Goal: Check status

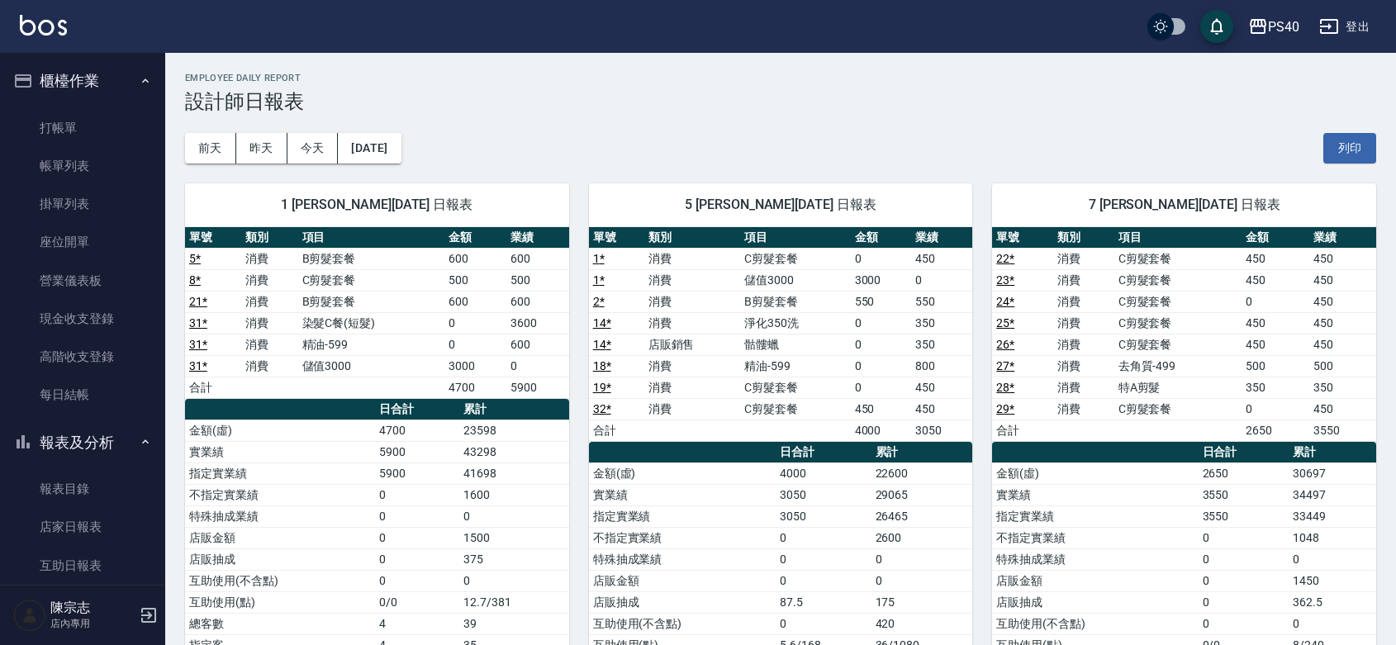
scroll to position [240, 0]
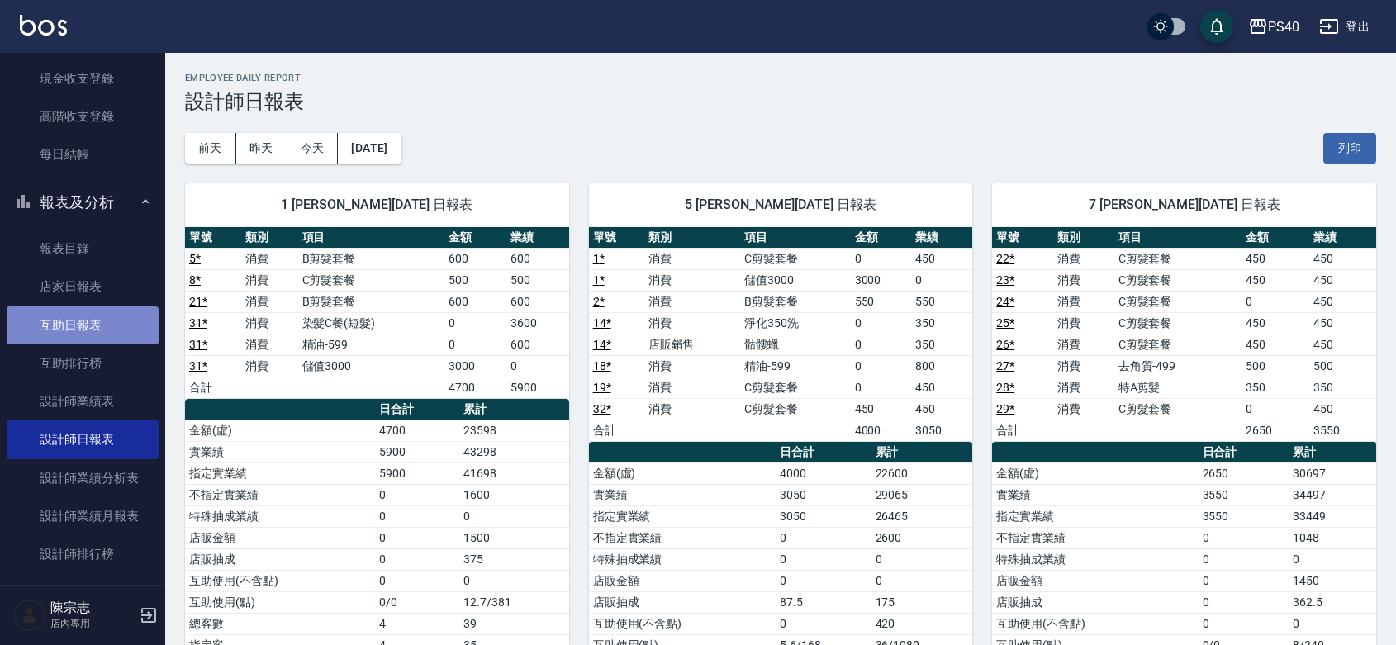
click at [113, 335] on link "互助日報表" at bounding box center [83, 325] width 152 height 38
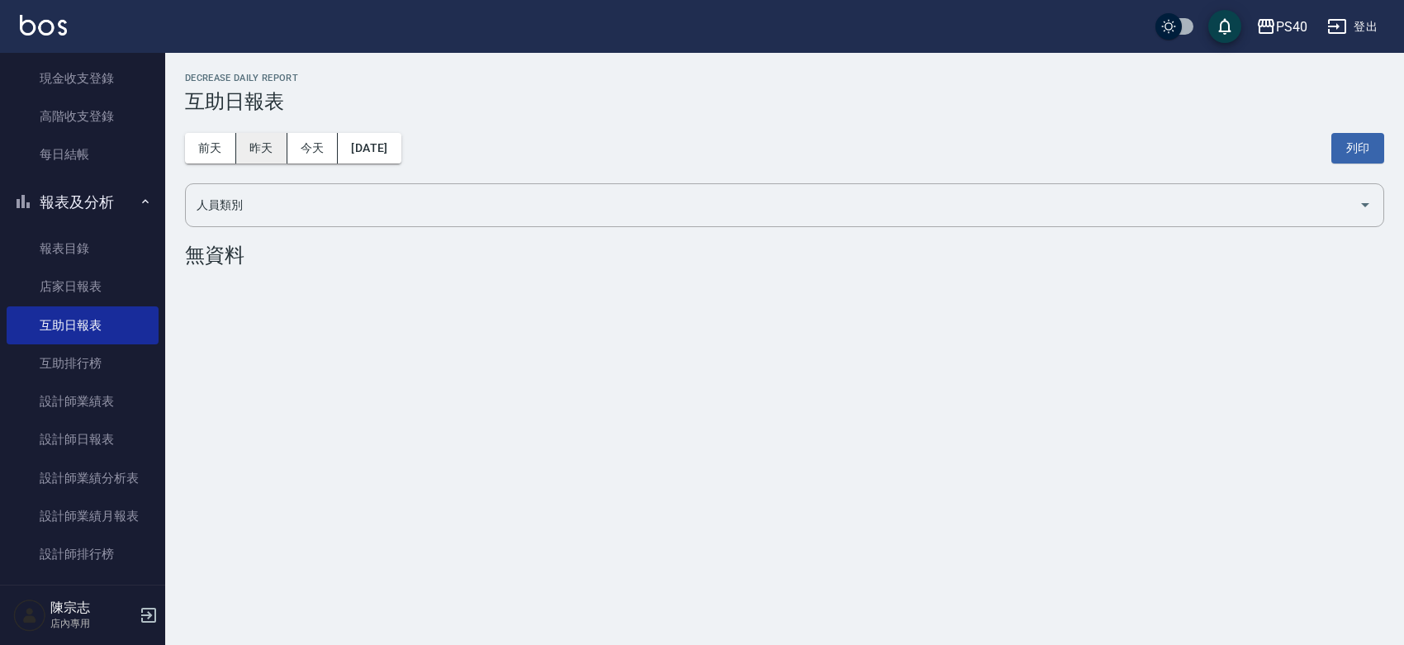
click at [249, 138] on button "昨天" at bounding box center [261, 148] width 51 height 31
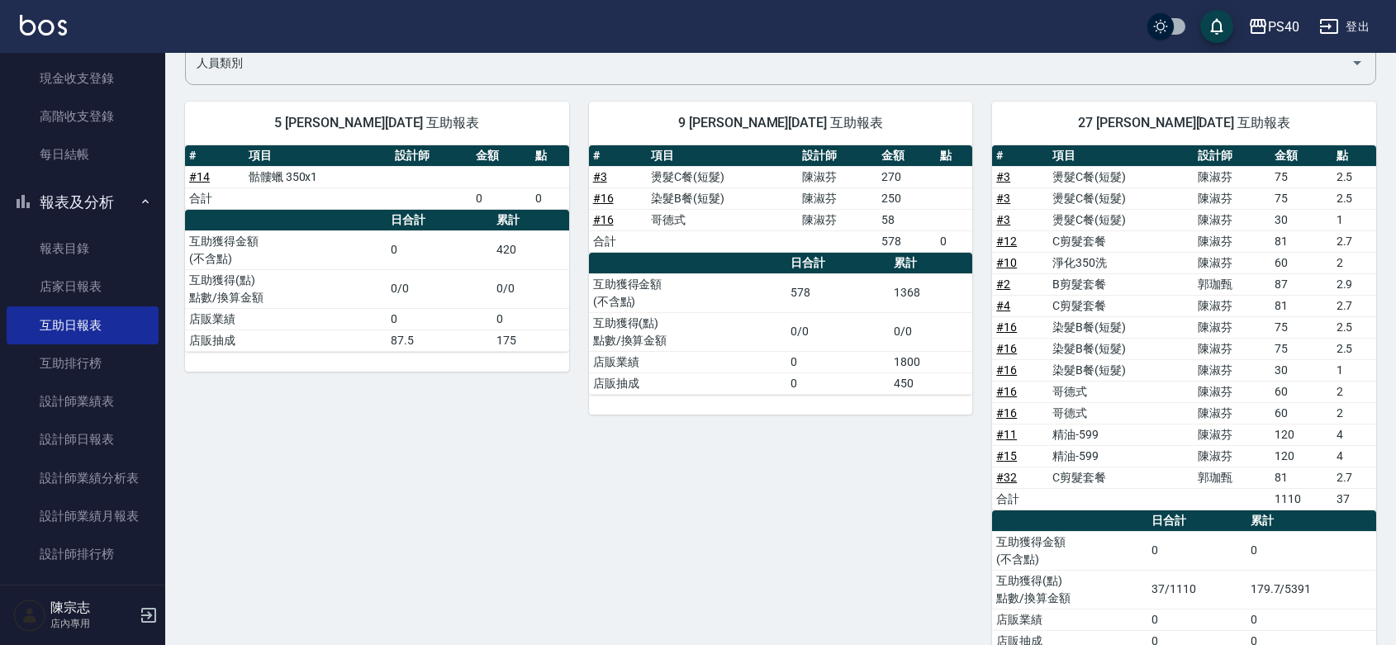
scroll to position [192, 0]
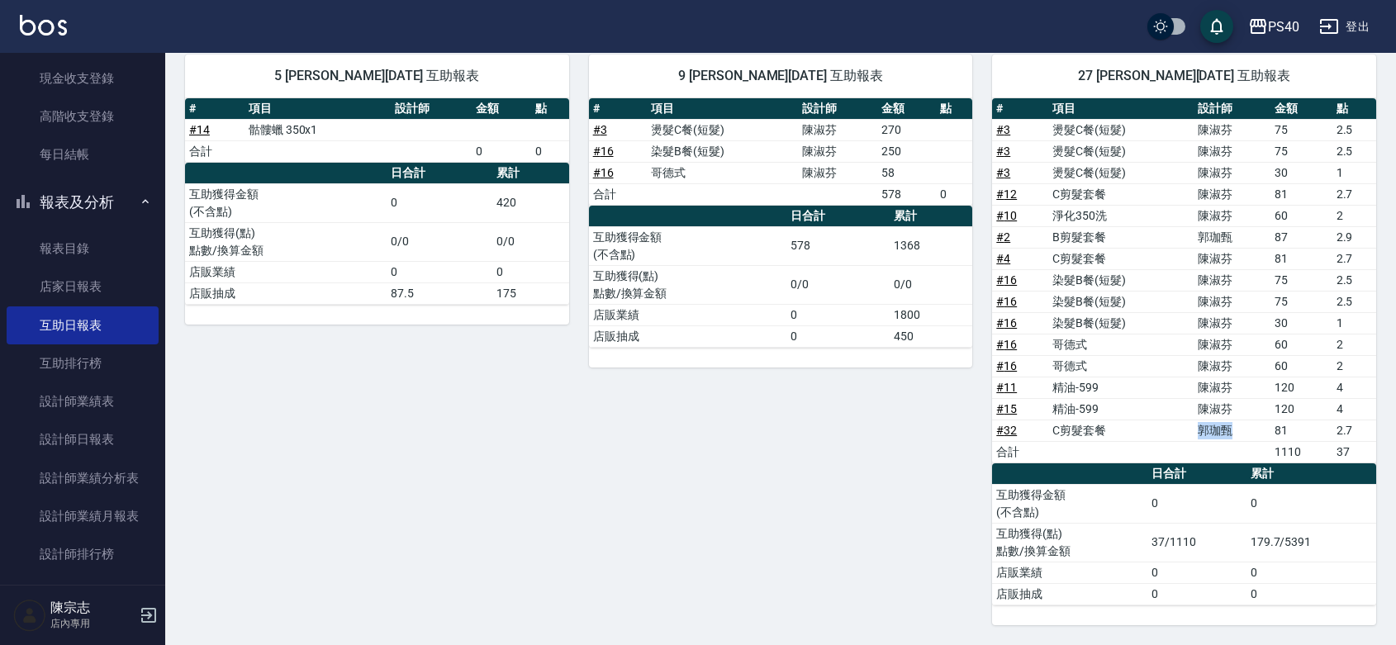
drag, startPoint x: 1260, startPoint y: 428, endPoint x: 1202, endPoint y: 432, distance: 58.0
click at [1202, 432] on td "郭珈甄" at bounding box center [1232, 430] width 77 height 21
drag, startPoint x: 1239, startPoint y: 230, endPoint x: 1200, endPoint y: 237, distance: 39.5
click at [1200, 237] on td "郭珈甄" at bounding box center [1232, 236] width 77 height 21
click at [807, 490] on div "9 [PERSON_NAME][DATE] 互助報表 # 項目 設計師 金額 點 # 3 燙髮C餐(短髮) [PERSON_NAME]270 # 16 染髮B…" at bounding box center [771, 330] width 404 height 591
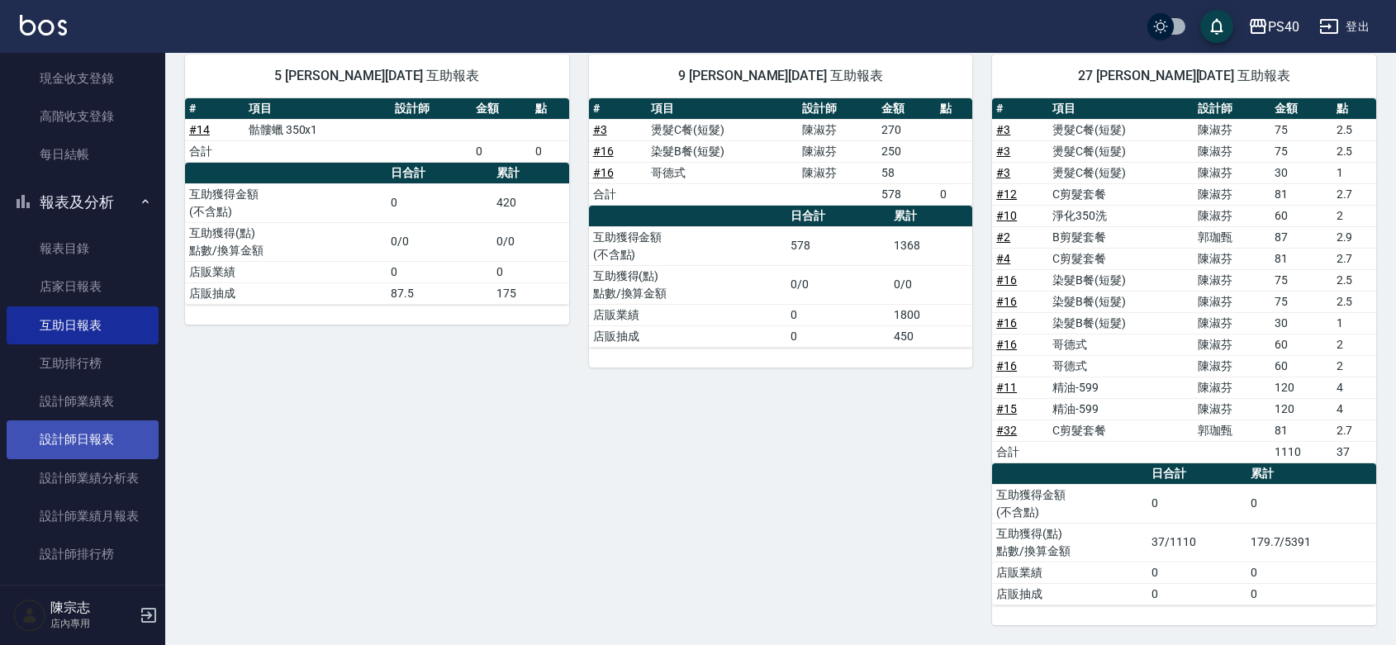
click at [96, 439] on link "設計師日報表" at bounding box center [83, 439] width 152 height 38
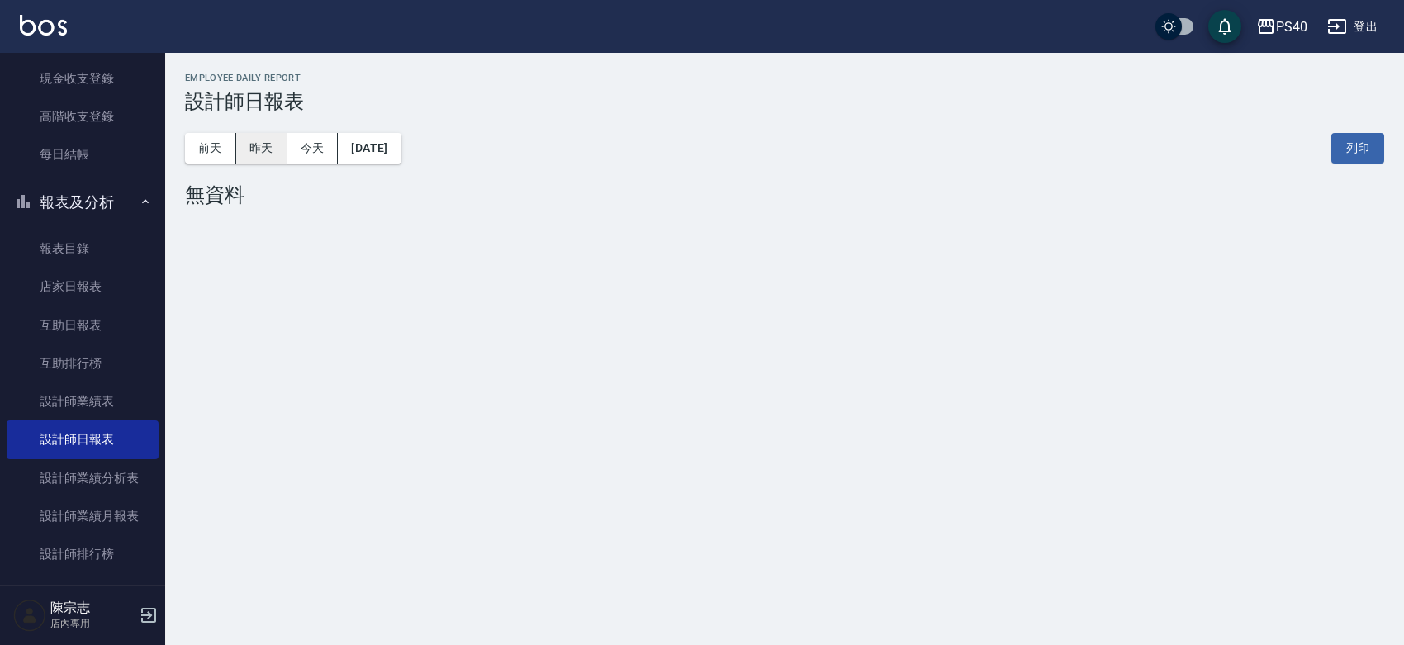
click at [260, 153] on button "昨天" at bounding box center [261, 148] width 51 height 31
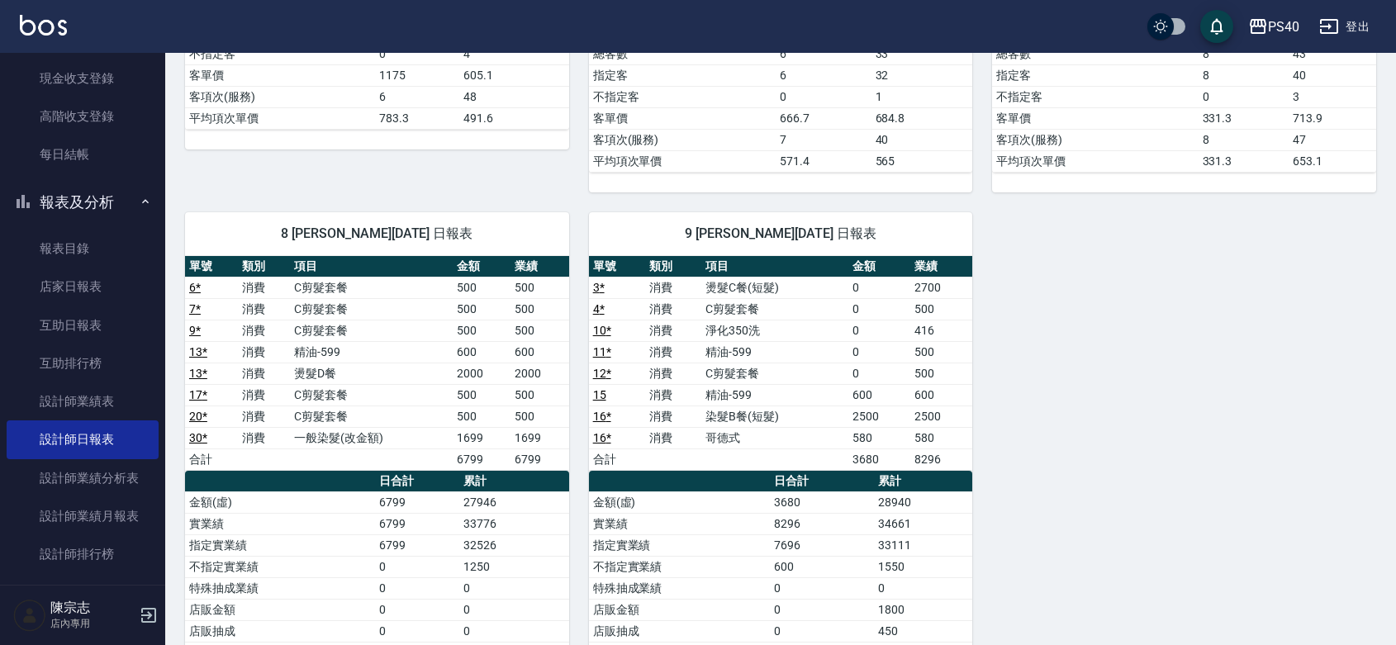
scroll to position [591, 0]
